Goal: Transaction & Acquisition: Purchase product/service

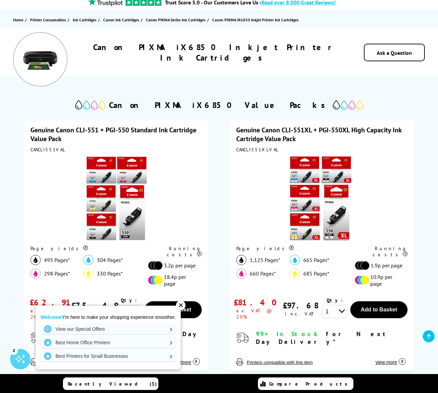
scroll to position [64, 0]
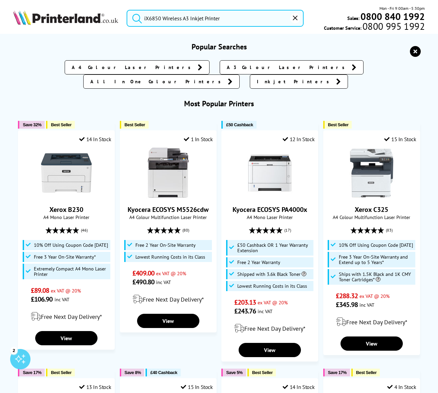
click at [230, 17] on input "iX6850 Wireless A3 Inkjet Printer" at bounding box center [214, 18] width 177 height 17
drag, startPoint x: 230, startPoint y: 17, endPoint x: 131, endPoint y: 17, distance: 99.1
click at [131, 17] on form "iX6850 Wireless A3 Inkjet Printer" at bounding box center [214, 18] width 177 height 17
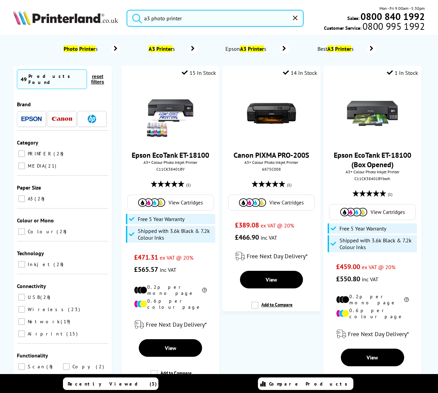
type input "a3 photo printer"
click at [135, 17] on button "submit" at bounding box center [135, 17] width 17 height 15
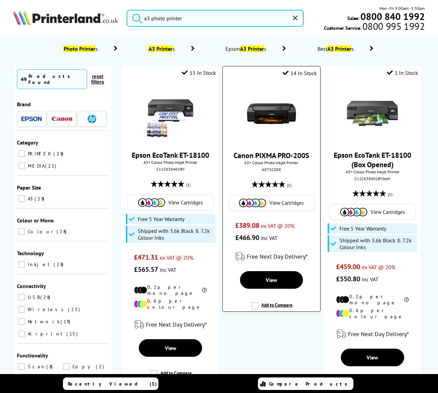
click at [285, 202] on span "View Cartridges" at bounding box center [286, 203] width 34 height 6
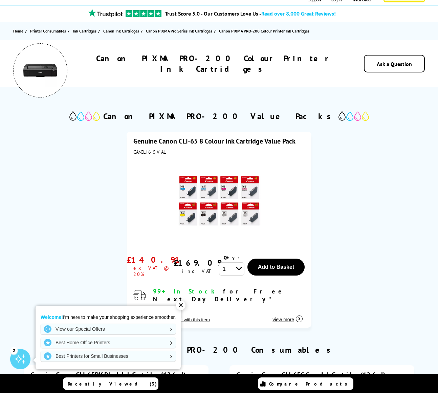
scroll to position [17, 0]
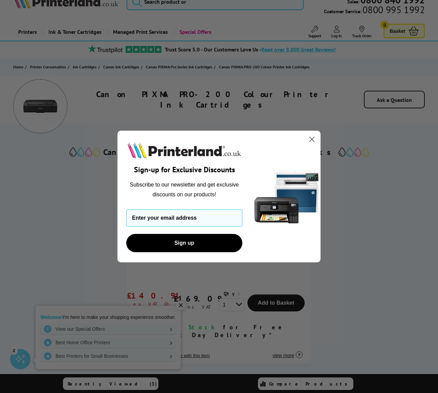
click at [314, 141] on circle "Close dialog" at bounding box center [311, 139] width 11 height 11
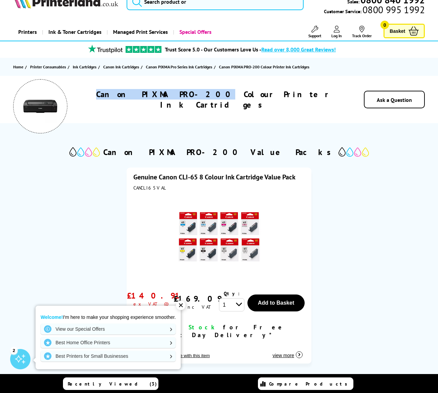
drag, startPoint x: 122, startPoint y: 100, endPoint x: 202, endPoint y: 100, distance: 79.1
click at [202, 100] on h1 "Canon PIXMA PRO-200 Colour Printer Ink Cartridges" at bounding box center [214, 99] width 260 height 21
copy h1 "Canon PIXMA PRO-200"
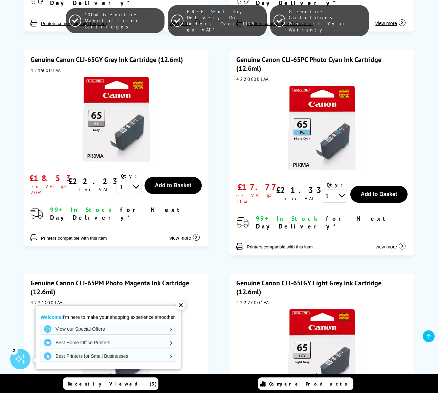
scroll to position [746, 0]
